Goal: Task Accomplishment & Management: Manage account settings

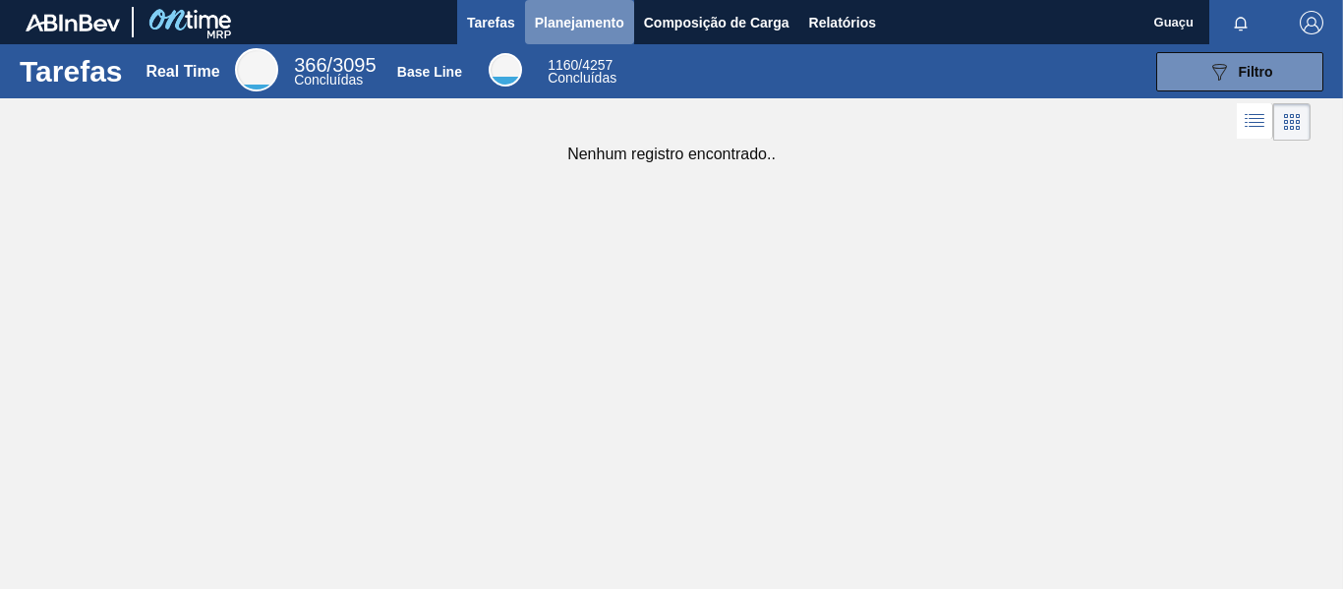
click at [564, 18] on span "Planejamento" at bounding box center [579, 23] width 89 height 24
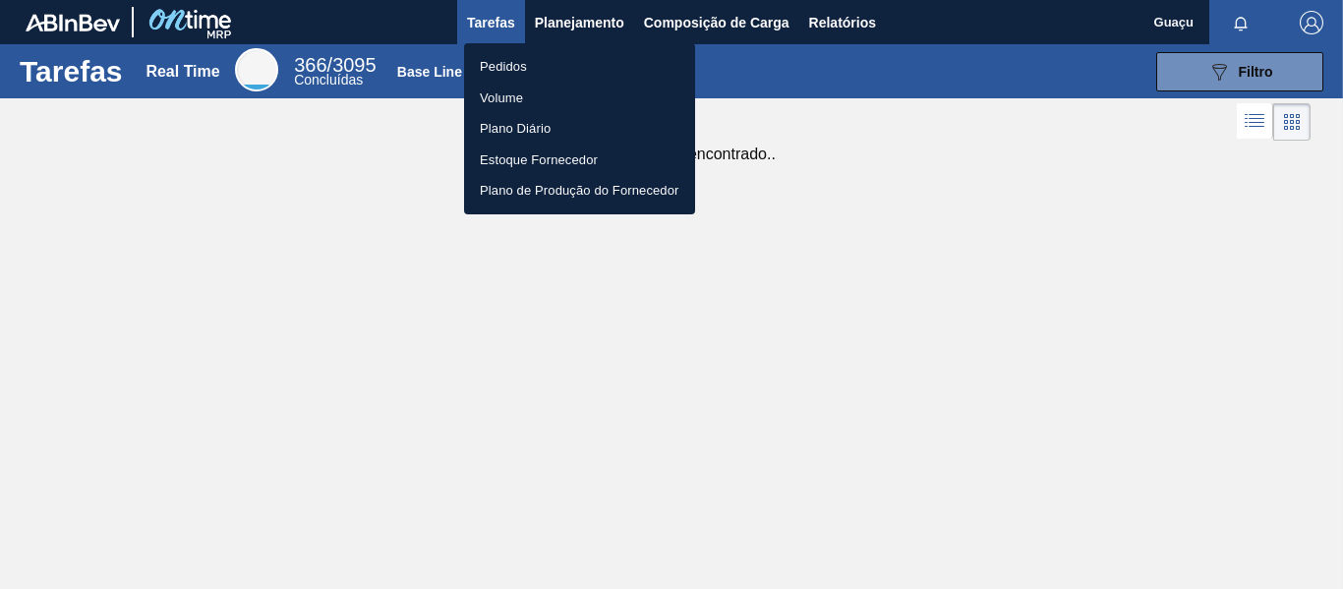
click at [518, 63] on li "Pedidos" at bounding box center [579, 66] width 231 height 31
